Goal: Task Accomplishment & Management: Complete application form

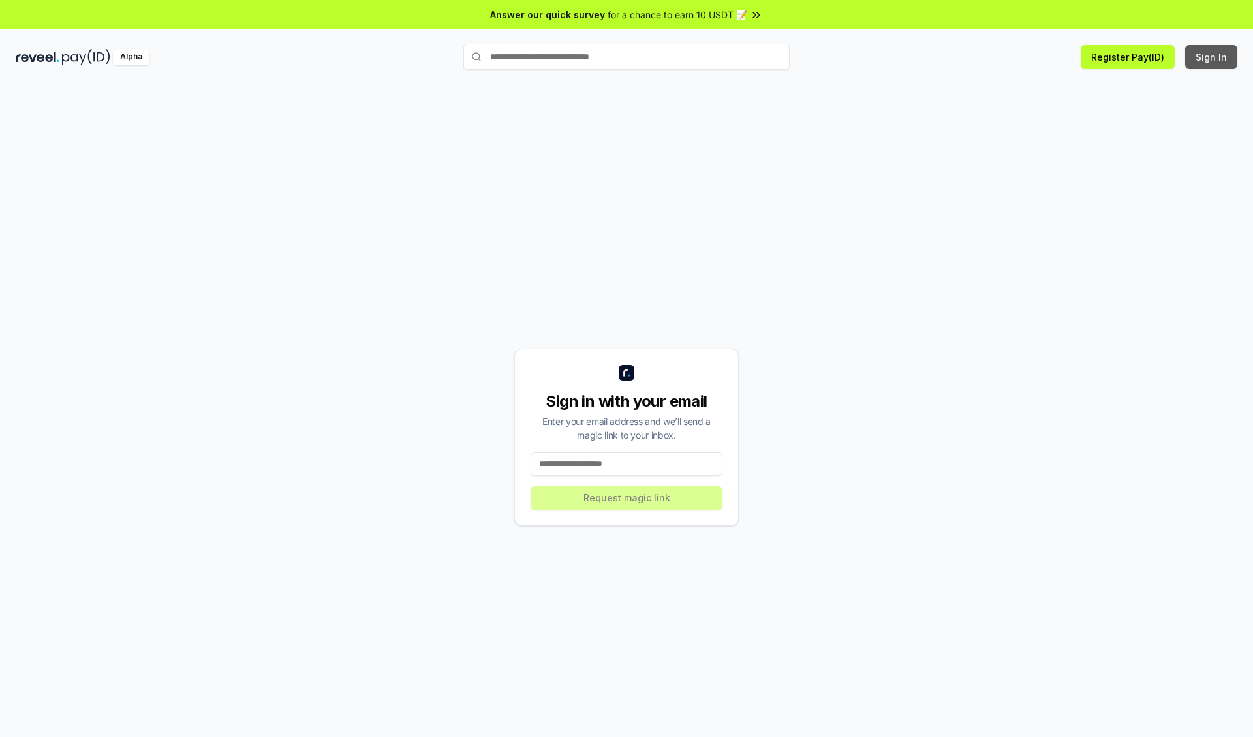
click at [1212, 57] on button "Sign In" at bounding box center [1212, 57] width 52 height 24
type input "**********"
click at [627, 497] on button "Request magic link" at bounding box center [627, 498] width 192 height 24
